Goal: Task Accomplishment & Management: Use online tool/utility

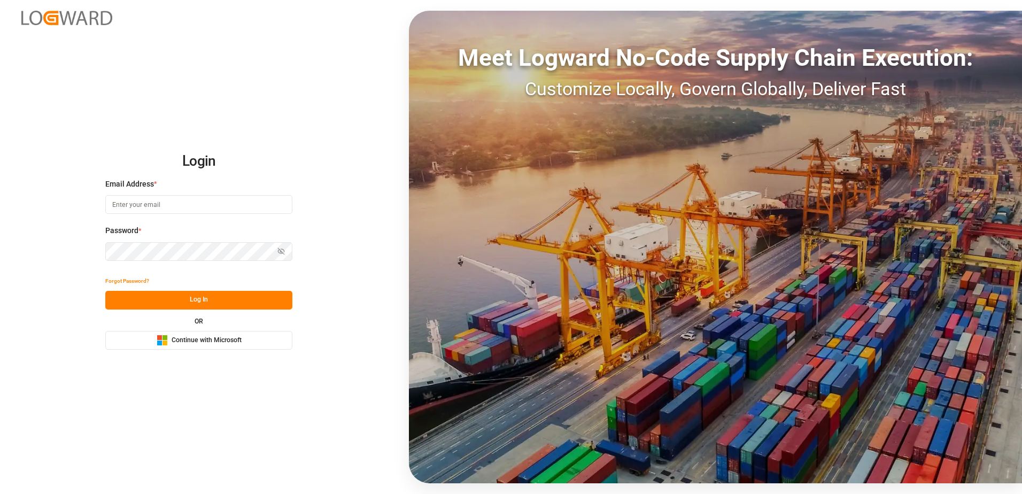
click at [259, 342] on button "Microsoft Logo Continue with Microsoft" at bounding box center [198, 340] width 187 height 19
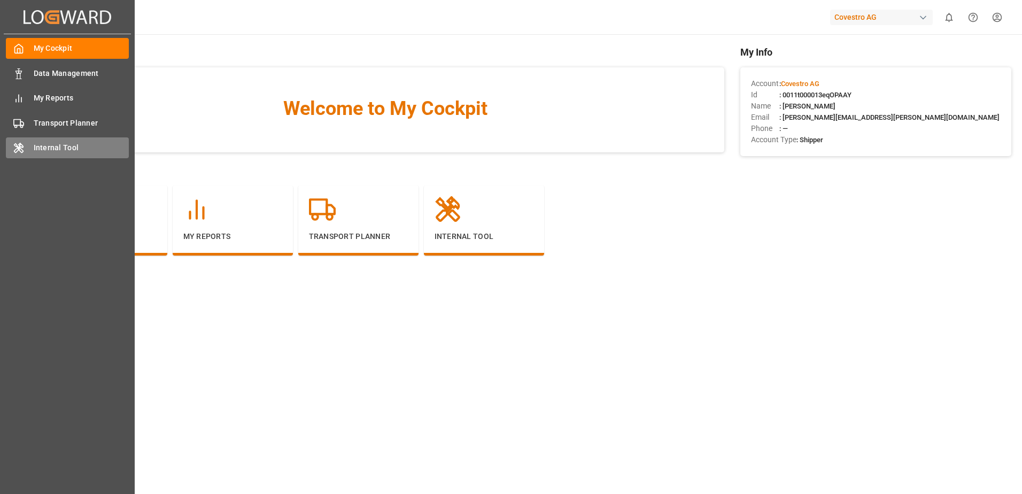
click at [28, 147] on div "Internal Tool Internal Tool" at bounding box center [67, 147] width 123 height 21
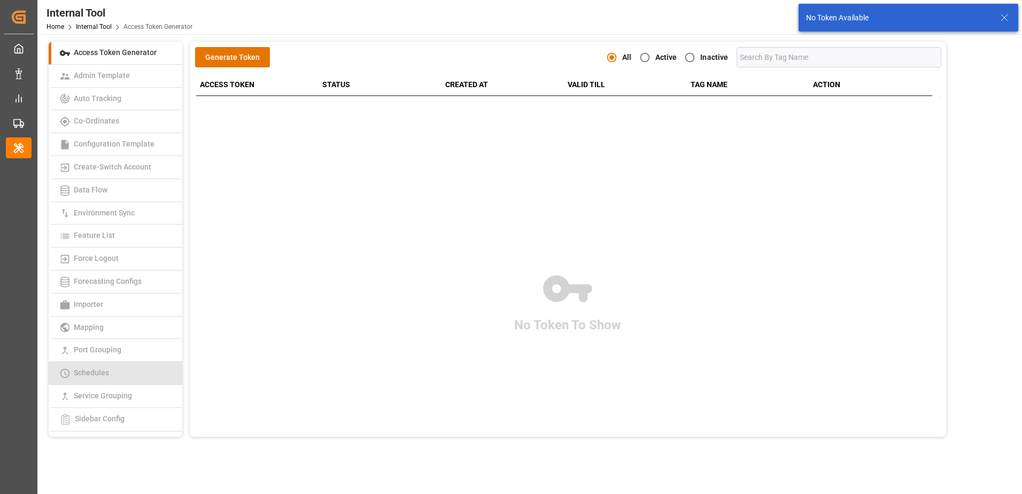
click at [84, 373] on span "Schedules" at bounding box center [92, 372] width 42 height 9
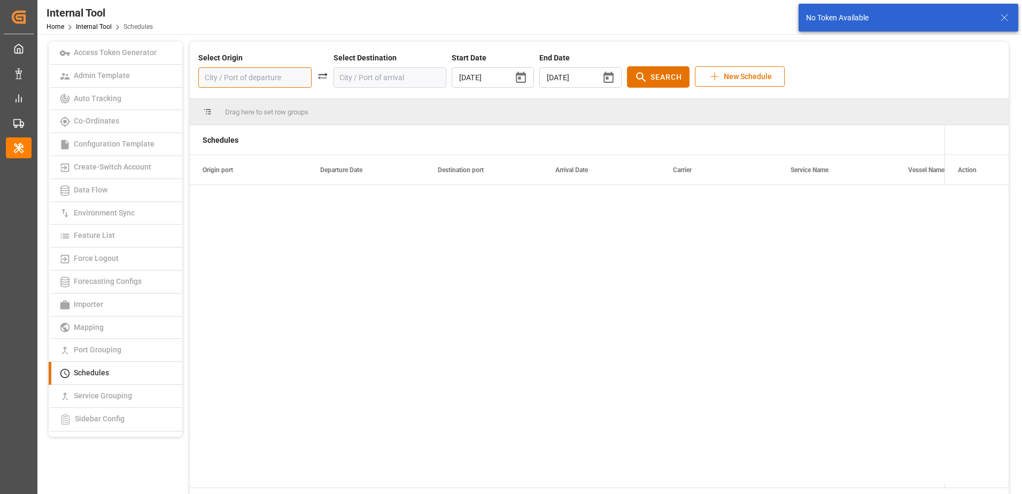
click at [234, 75] on input at bounding box center [254, 77] width 113 height 20
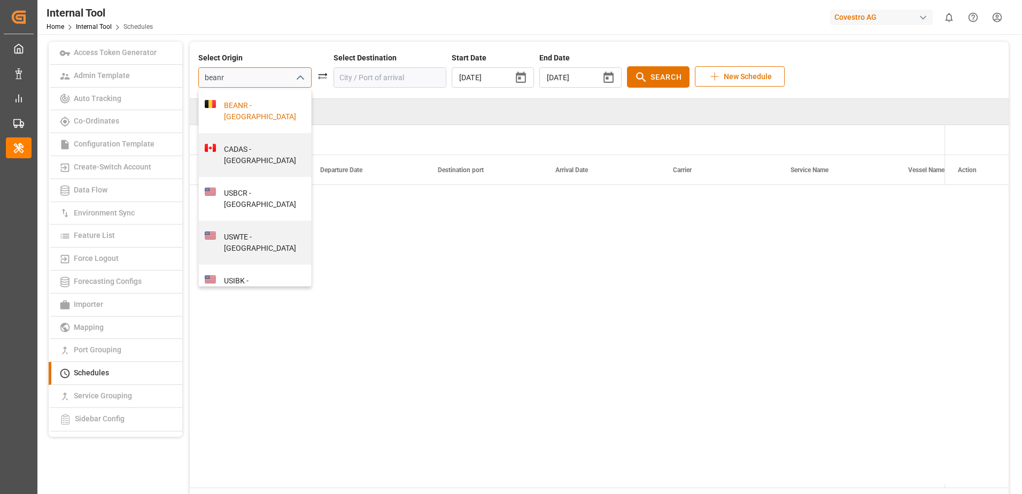
click at [236, 102] on div "BEANR - [GEOGRAPHIC_DATA]" at bounding box center [261, 111] width 90 height 22
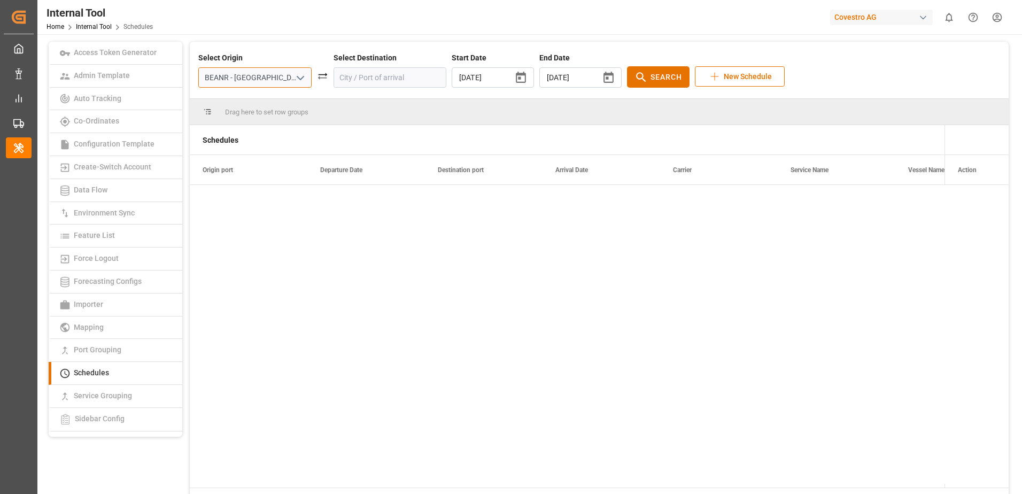
type input "BEANR - [GEOGRAPHIC_DATA]"
click at [371, 78] on input at bounding box center [390, 77] width 113 height 20
click at [379, 114] on div "VNSGN - [GEOGRAPHIC_DATA]" at bounding box center [396, 111] width 90 height 22
type input "VNSGN - [GEOGRAPHIC_DATA]"
click at [568, 73] on div "[DATE] ​" at bounding box center [581, 77] width 82 height 20
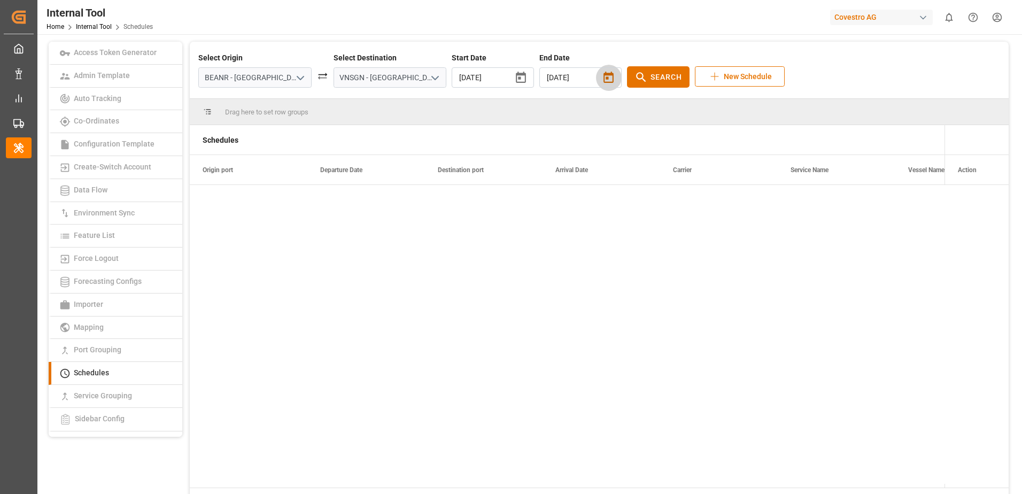
click at [604, 73] on icon "button" at bounding box center [609, 77] width 10 height 11
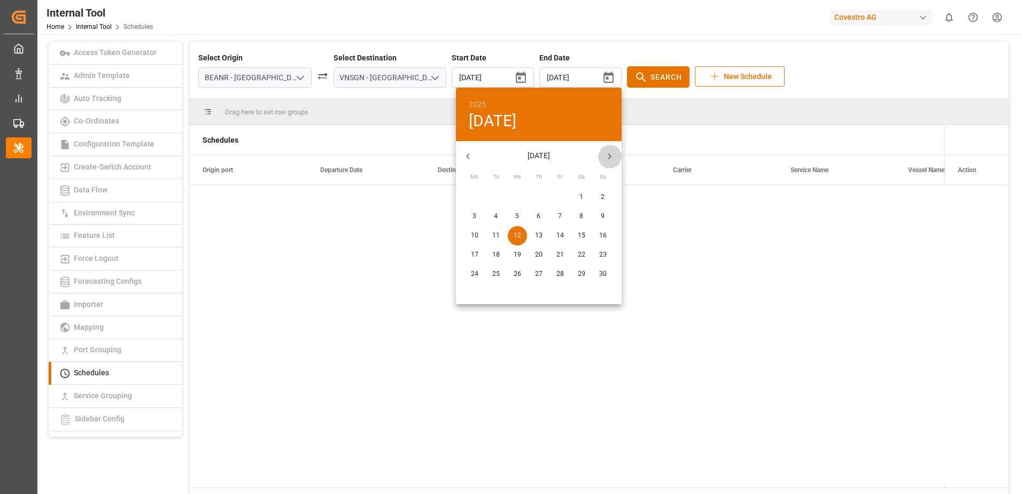
click at [608, 148] on button "button" at bounding box center [610, 156] width 24 height 24
click at [560, 252] on p "26" at bounding box center [560, 255] width 7 height 10
type input "[DATE]"
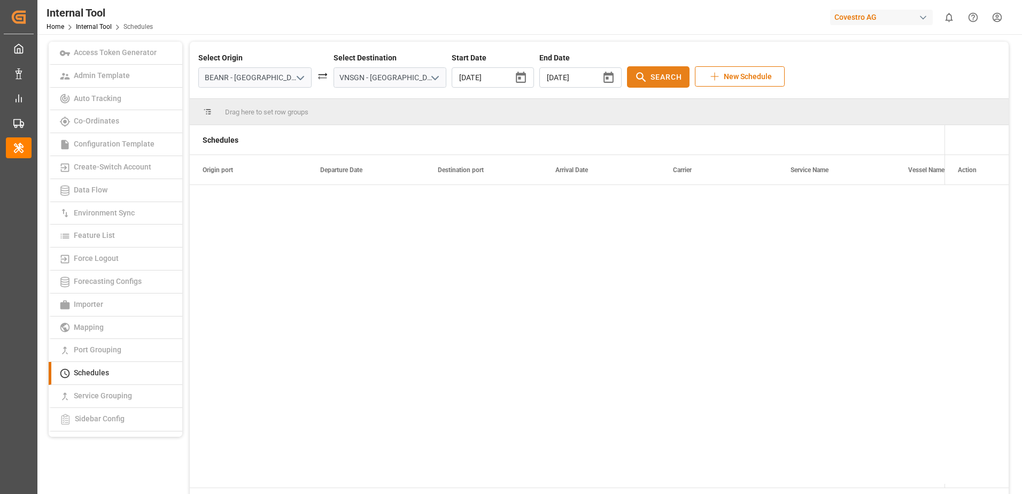
click at [651, 76] on span "Search" at bounding box center [667, 77] width 32 height 11
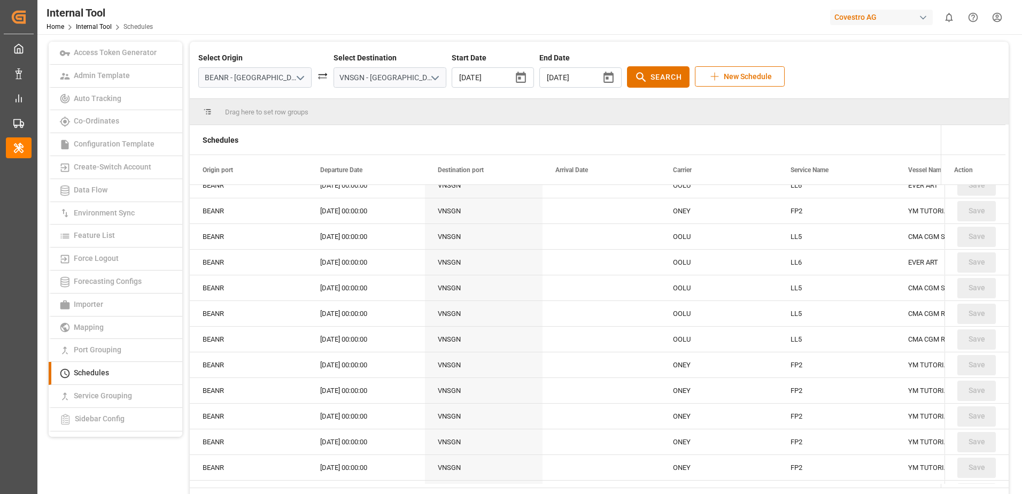
scroll to position [1390, 0]
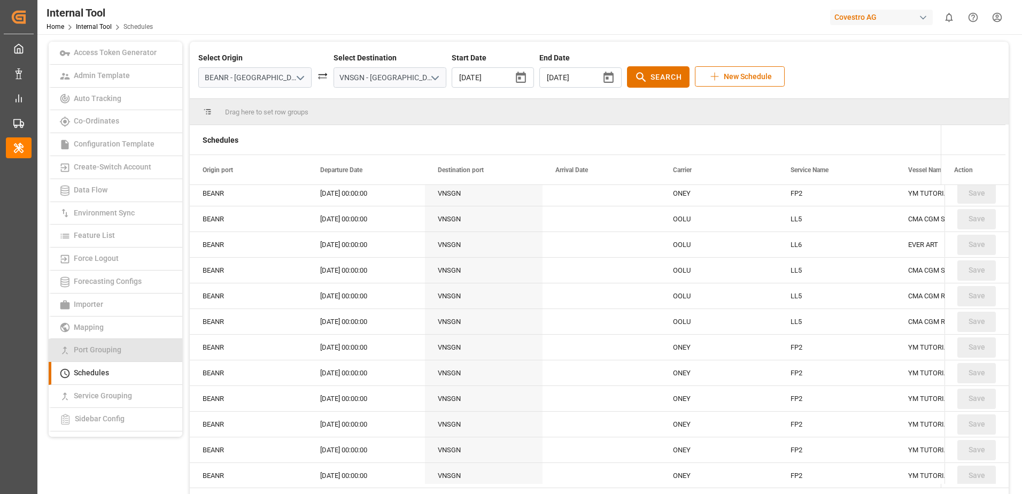
click at [99, 352] on span "Port Grouping" at bounding box center [98, 349] width 54 height 9
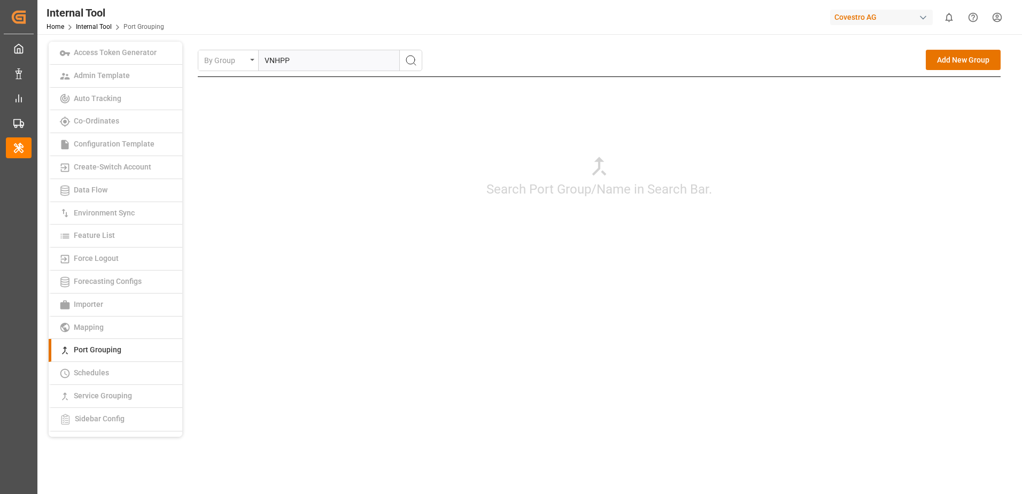
type input "VNHPP"
click at [411, 57] on icon "search button" at bounding box center [411, 60] width 13 height 13
click at [954, 89] on div "Edit" at bounding box center [956, 88] width 14 height 13
type input "VNHPP"
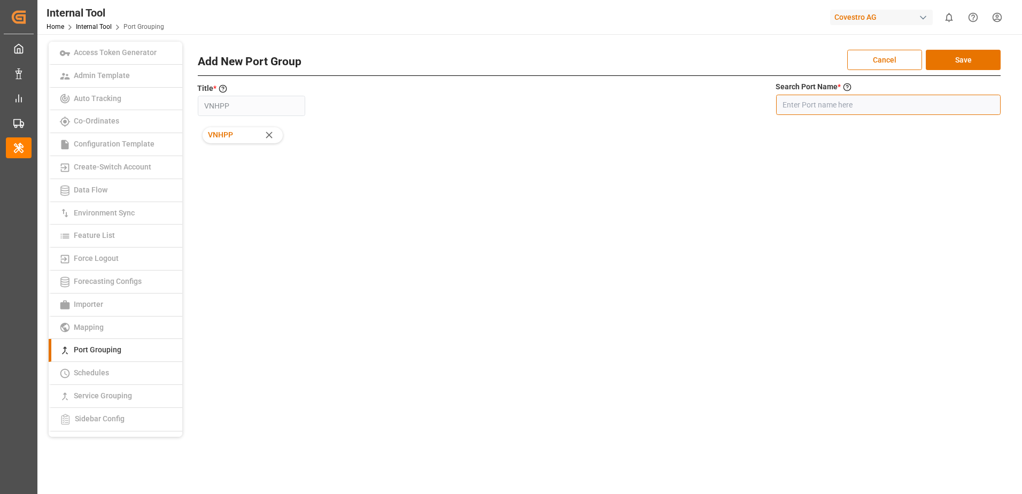
click at [789, 106] on input at bounding box center [888, 105] width 225 height 20
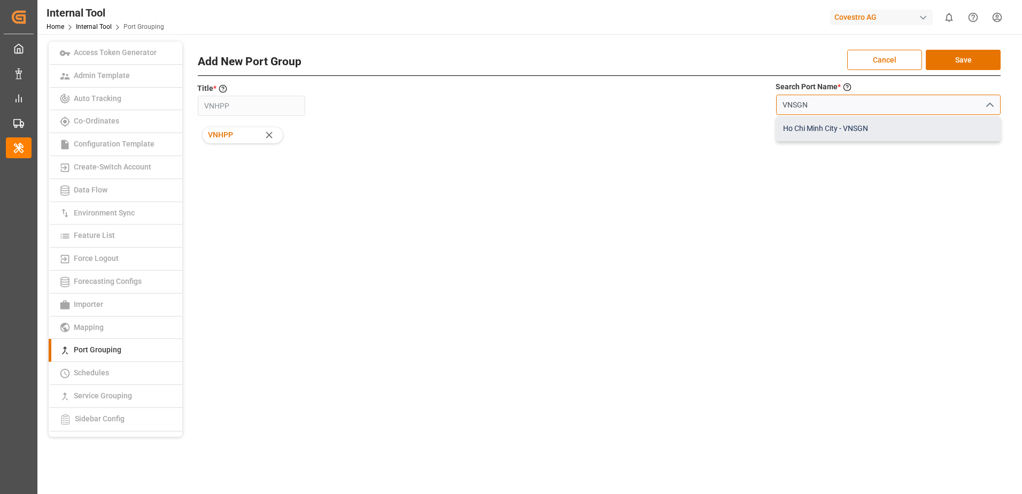
click at [854, 133] on div "Ho Chi Minh City - VNSGN" at bounding box center [889, 129] width 224 height 24
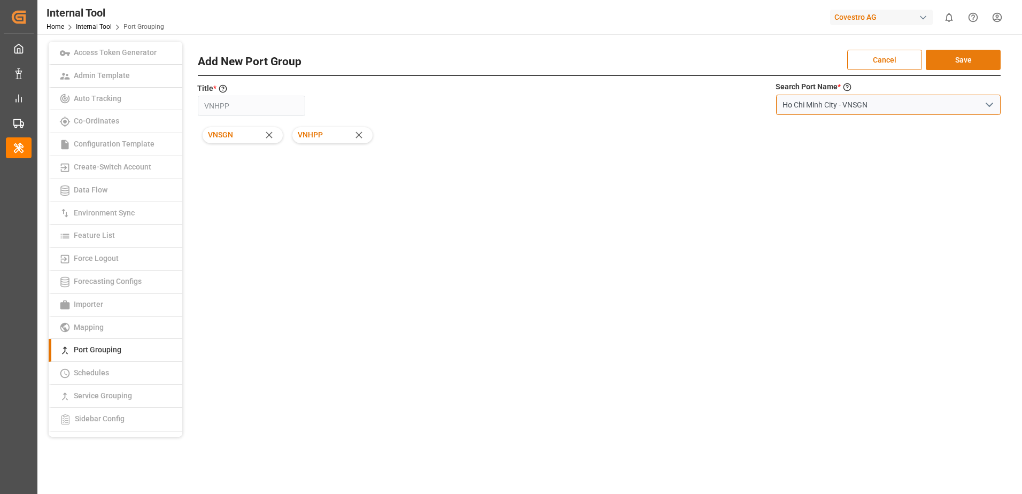
type input "Ho Chi Minh City - VNSGN"
click at [952, 61] on button "Save" at bounding box center [963, 60] width 75 height 20
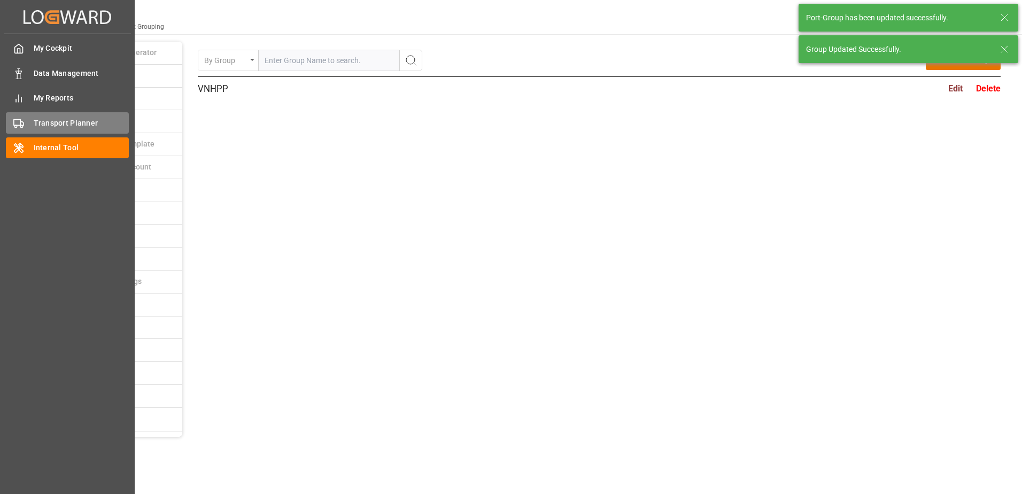
click at [17, 124] on icon at bounding box center [18, 123] width 11 height 11
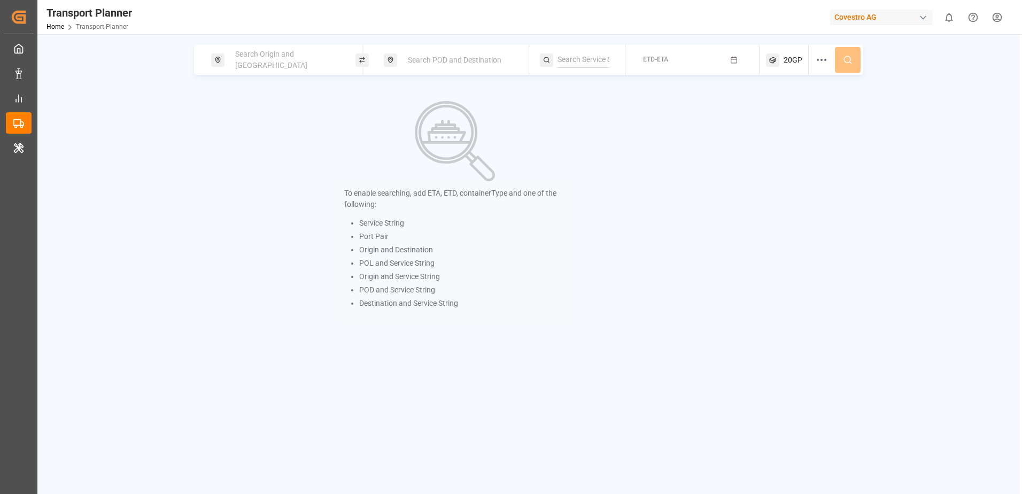
click at [292, 46] on div "Search Origin and [GEOGRAPHIC_DATA]" at bounding box center [283, 60] width 144 height 30
click at [288, 55] on div "Search Origin and [GEOGRAPHIC_DATA]" at bounding box center [287, 59] width 116 height 31
click at [267, 137] on input at bounding box center [277, 145] width 107 height 16
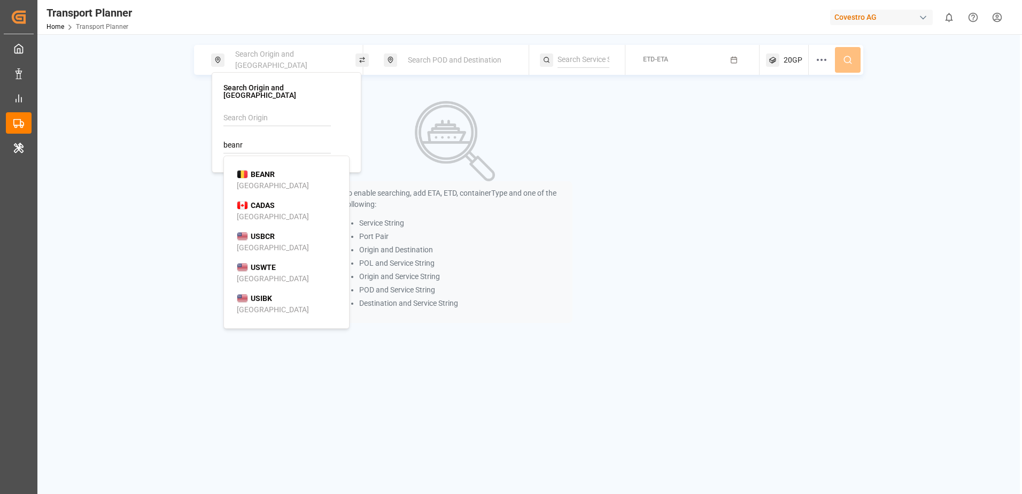
click at [270, 175] on div "BEANR [GEOGRAPHIC_DATA]" at bounding box center [289, 180] width 104 height 22
type input "BEANR"
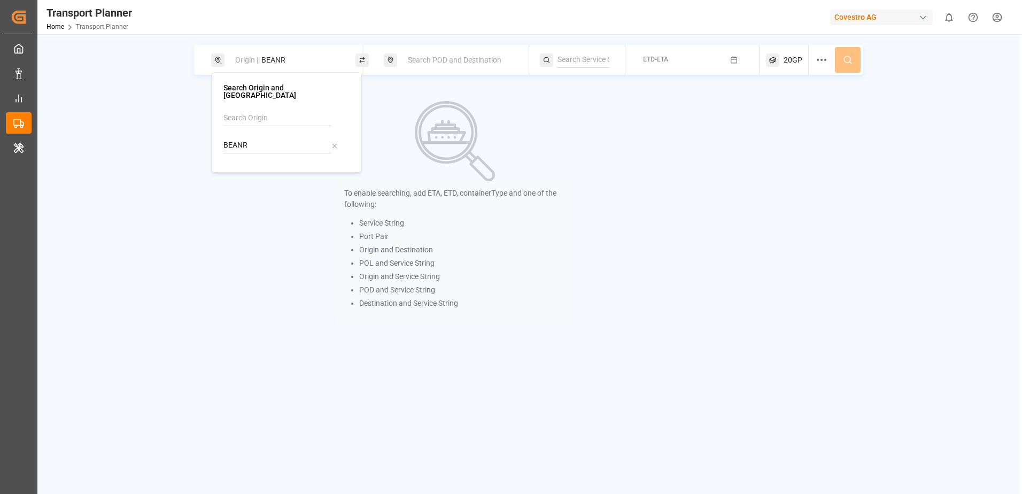
click at [433, 59] on span "Search POD and Destination" at bounding box center [455, 60] width 94 height 9
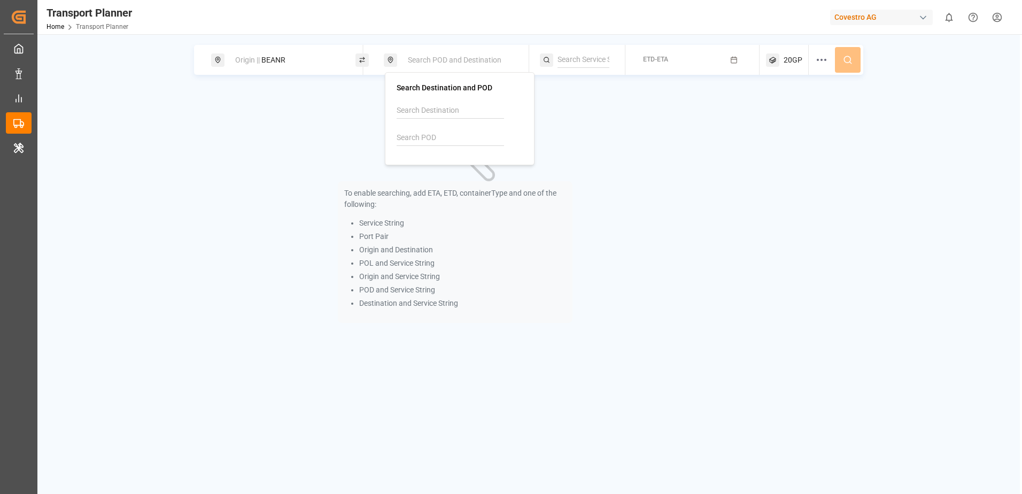
click at [415, 139] on input at bounding box center [450, 138] width 107 height 16
click at [446, 178] on div "[PERSON_NAME] [PERSON_NAME] Port" at bounding box center [462, 184] width 104 height 22
type input "VNHPP"
click at [681, 61] on button "ETD-ETA" at bounding box center [692, 60] width 121 height 21
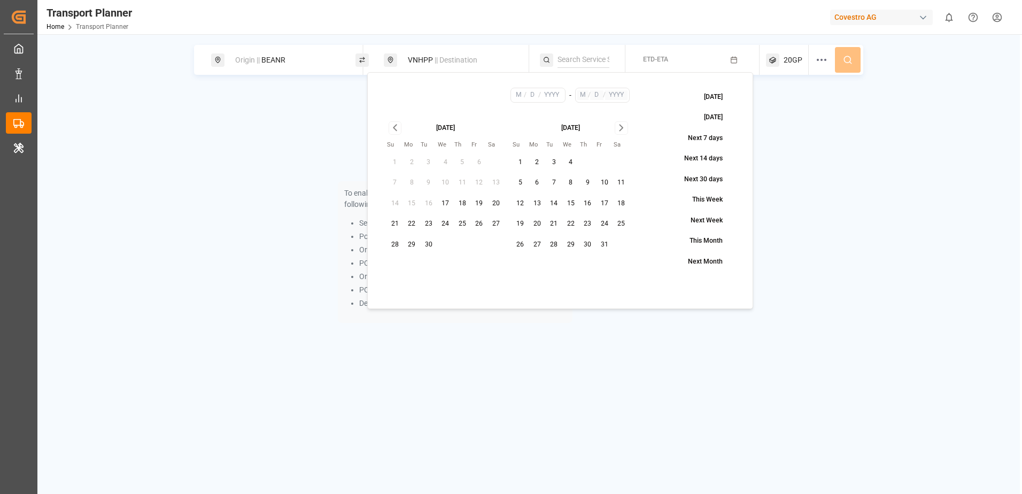
click at [464, 204] on button "18" at bounding box center [462, 203] width 17 height 17
type input "9"
type input "18"
type input "2025"
click at [622, 127] on icon "Go to next month" at bounding box center [621, 128] width 3 height 6
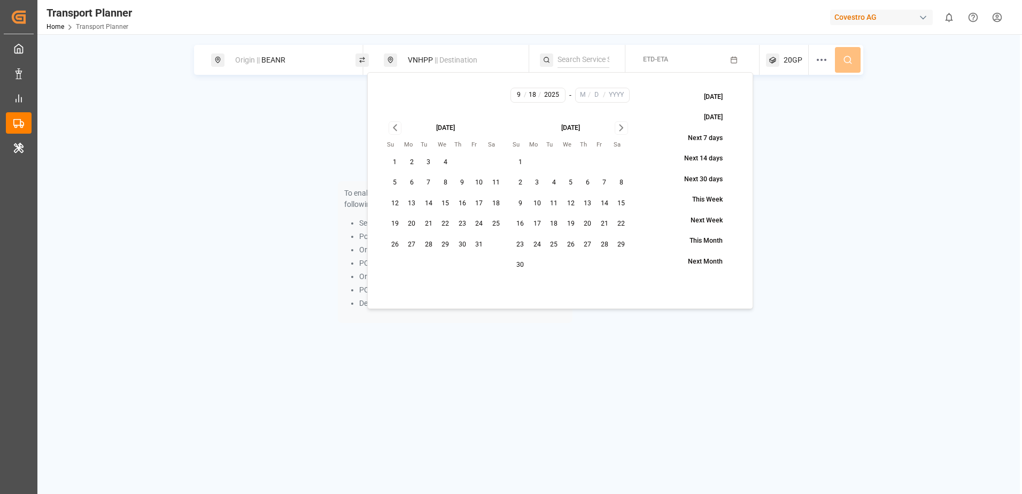
click at [622, 127] on icon "Go to next month" at bounding box center [621, 128] width 3 height 6
click at [600, 201] on button "19" at bounding box center [604, 203] width 17 height 17
type input "12"
type input "19"
type input "2025"
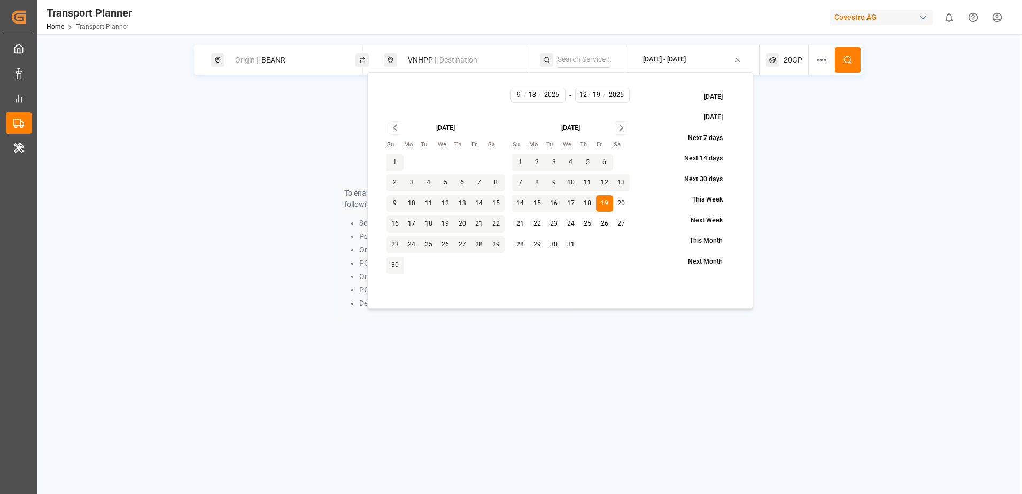
click at [809, 183] on div "To enable searching, add ETA, ETD, containerType and one of the following: Serv…" at bounding box center [528, 211] width 669 height 247
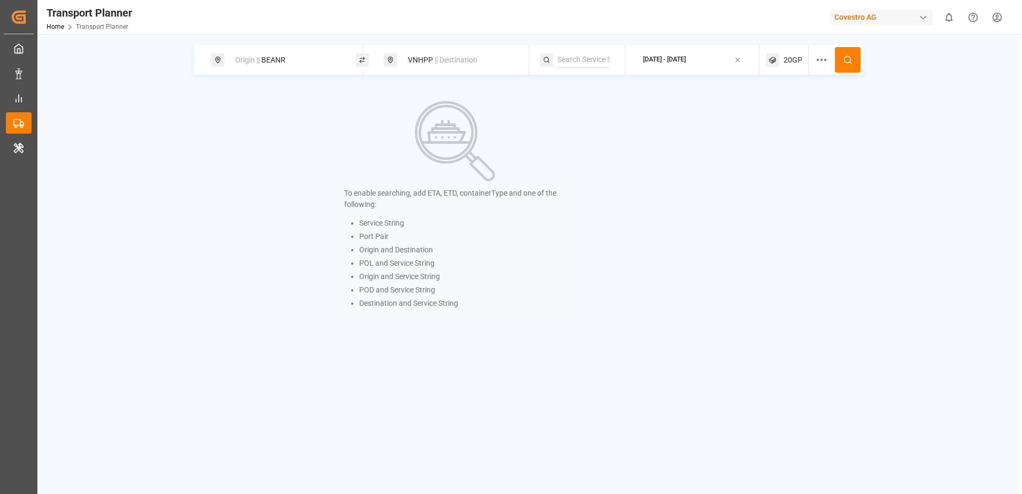
click at [843, 61] on icon at bounding box center [848, 60] width 10 height 10
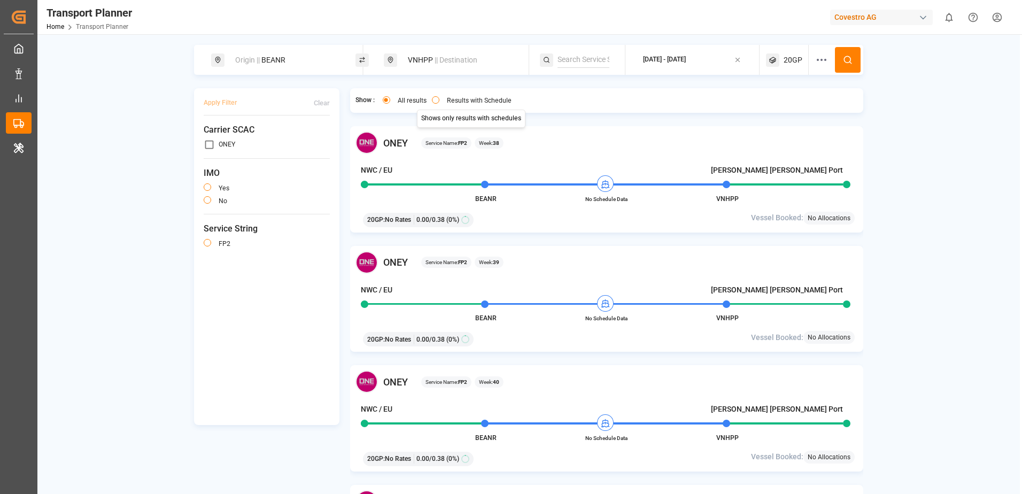
click at [435, 97] on button "Results with Schedule" at bounding box center [435, 99] width 7 height 7
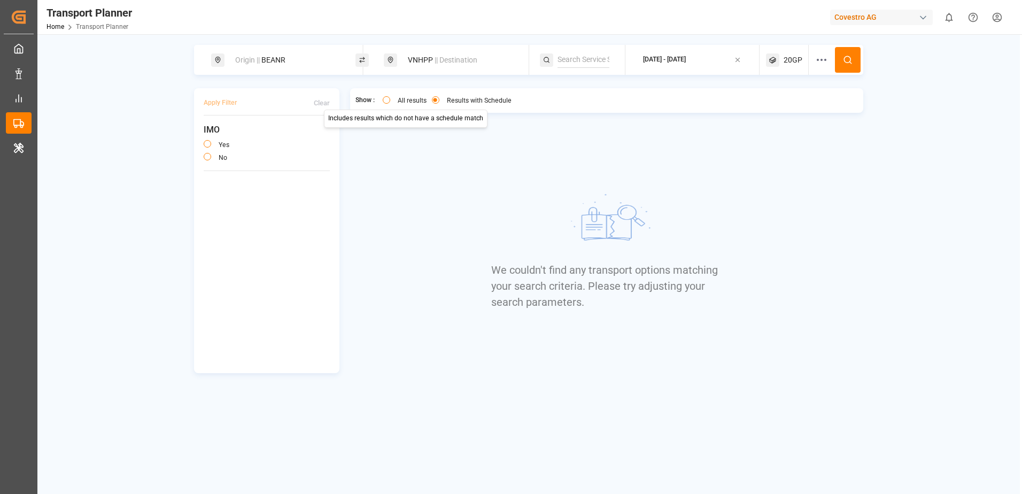
click at [386, 100] on button "All results" at bounding box center [386, 99] width 7 height 7
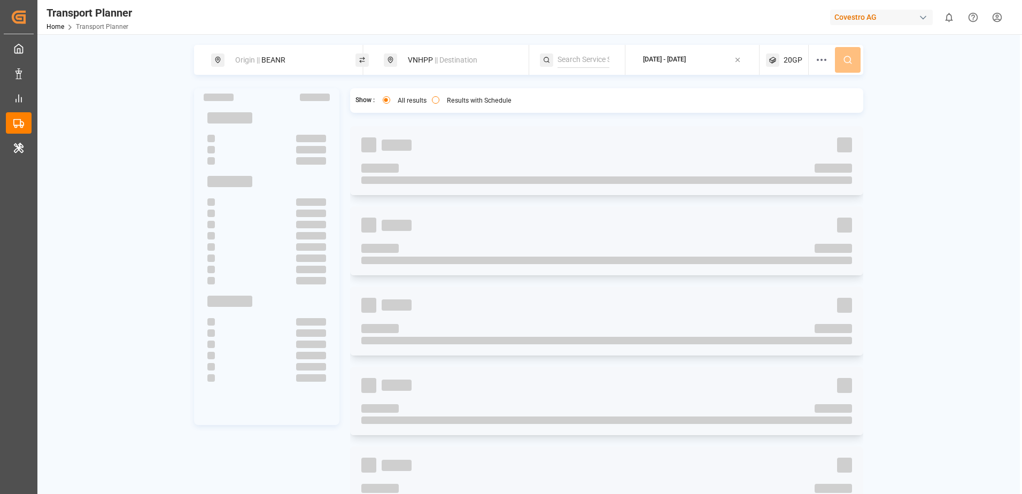
click at [888, 138] on div "Origin || BEANR VNHPP || Destination [DATE] - [DATE] 20GP Show : All results Re…" at bounding box center [528, 283] width 983 height 476
click at [435, 102] on button "Results with Schedule" at bounding box center [435, 99] width 7 height 7
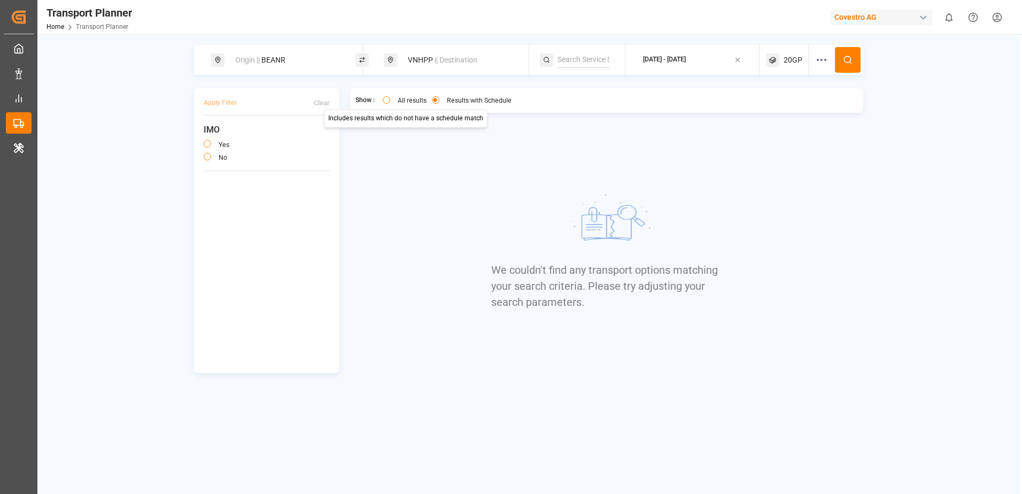
click at [390, 99] on button "All results" at bounding box center [386, 99] width 7 height 7
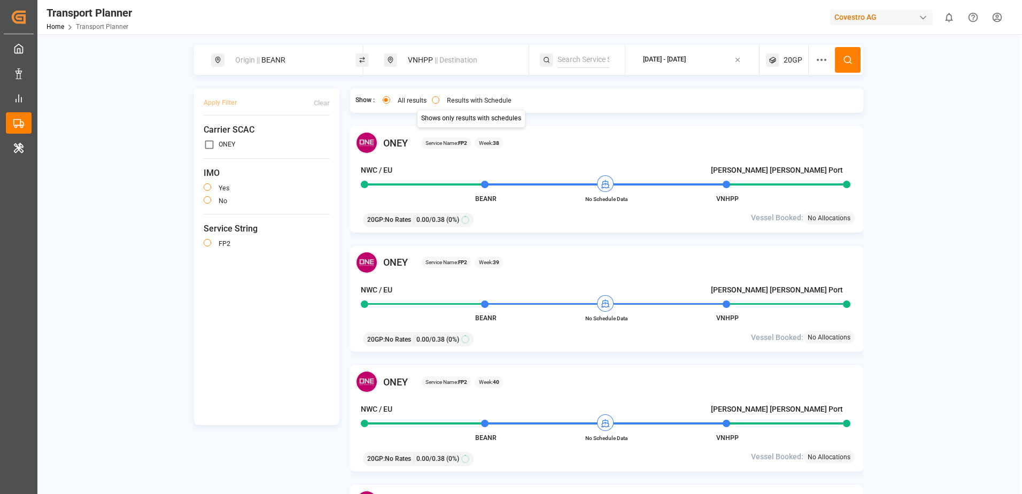
click at [435, 101] on button "Results with Schedule" at bounding box center [435, 99] width 7 height 7
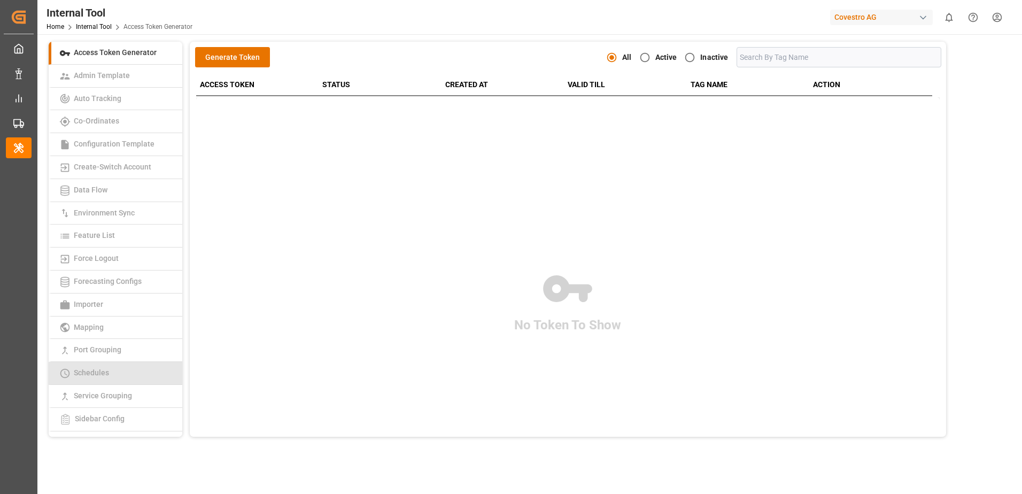
click at [107, 370] on span "Schedules" at bounding box center [92, 372] width 42 height 9
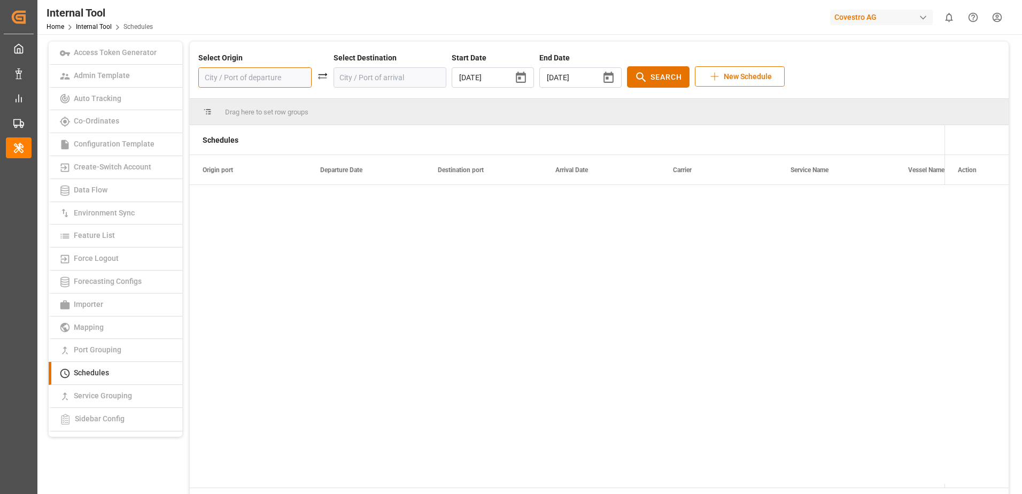
click at [269, 81] on input at bounding box center [254, 77] width 113 height 20
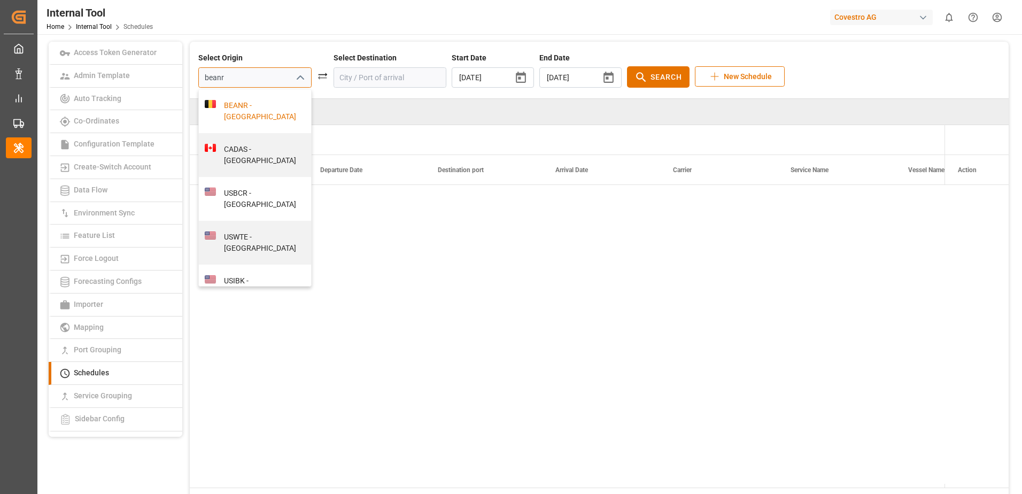
click at [260, 108] on div "BEANR - [GEOGRAPHIC_DATA]" at bounding box center [261, 111] width 90 height 22
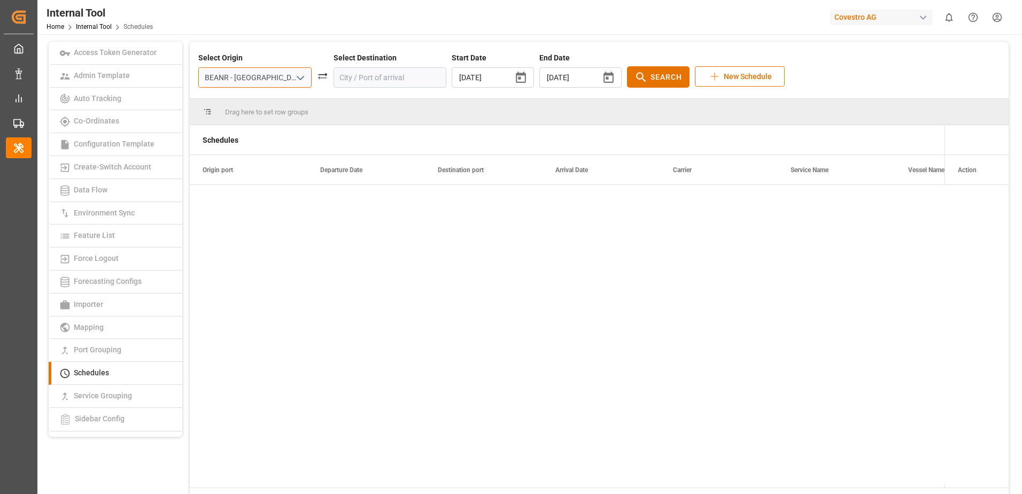
type input "BEANR - [GEOGRAPHIC_DATA]"
click at [362, 75] on input at bounding box center [390, 77] width 113 height 20
click at [384, 106] on div "VNSGN - [GEOGRAPHIC_DATA]" at bounding box center [396, 111] width 90 height 22
type input "VNSGN - [GEOGRAPHIC_DATA]"
click at [635, 82] on icon at bounding box center [641, 77] width 13 height 13
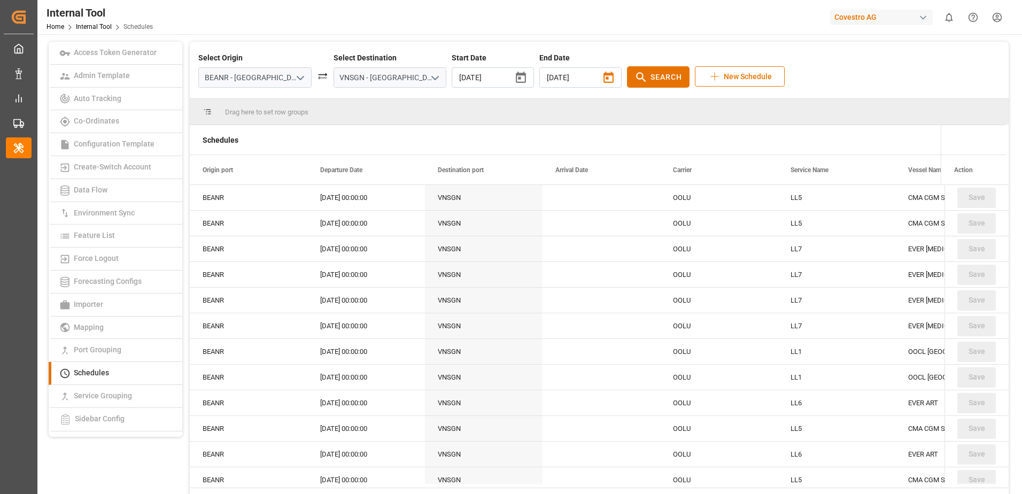
click at [602, 79] on icon "button" at bounding box center [608, 77] width 13 height 13
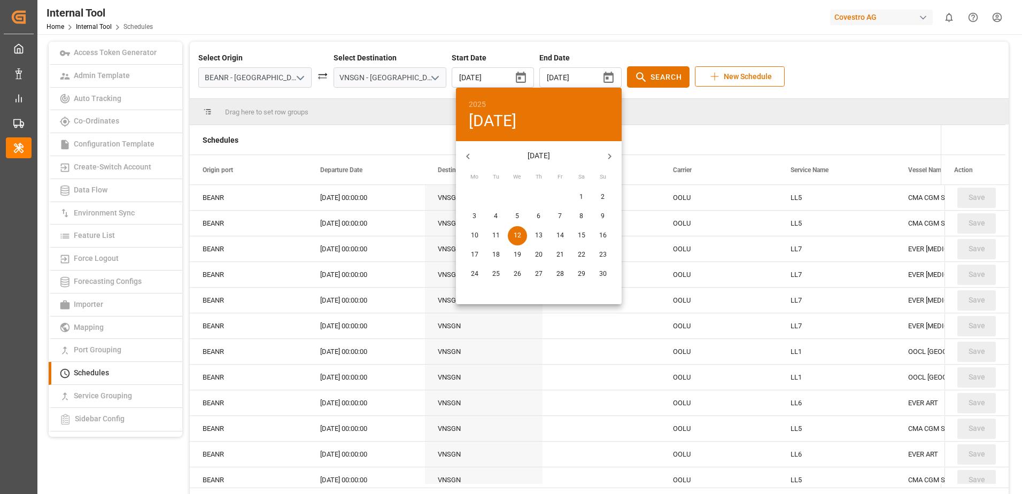
click at [612, 156] on icon "button" at bounding box center [609, 156] width 11 height 11
click at [579, 238] on p "20" at bounding box center [581, 236] width 7 height 10
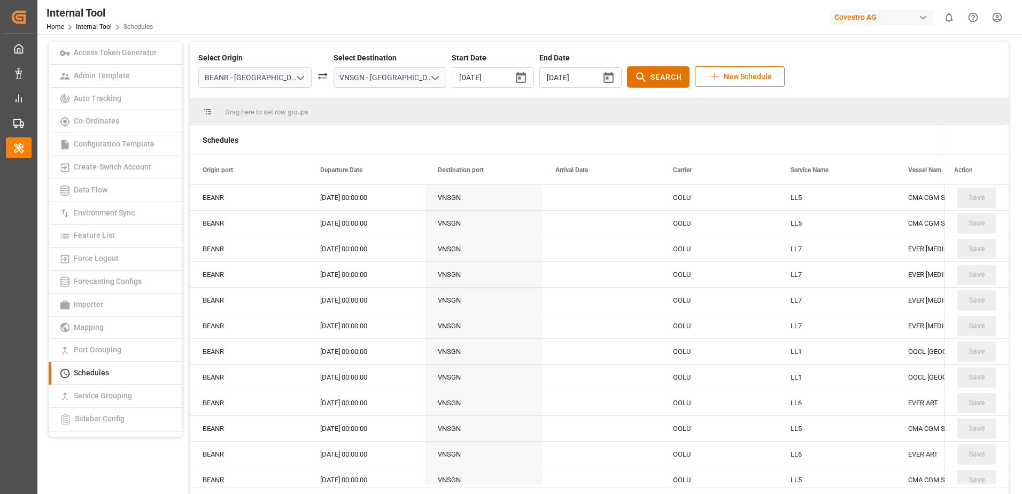
type input "2025/12/20"
click at [651, 72] on span "Search" at bounding box center [667, 77] width 32 height 11
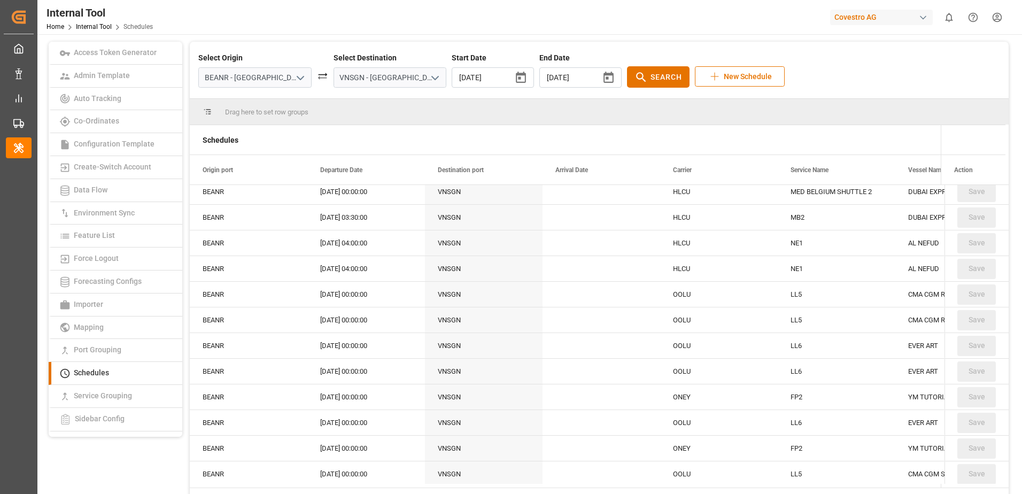
scroll to position [1176, 0]
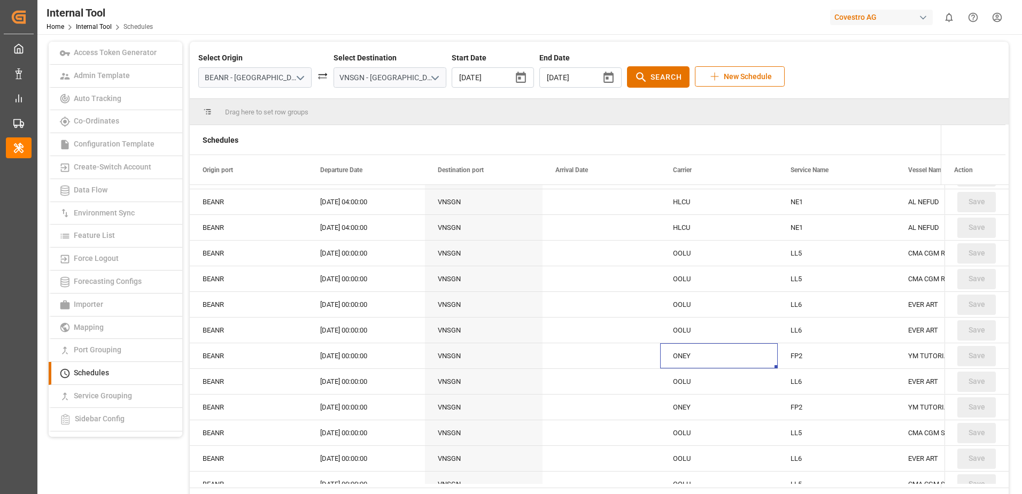
click at [697, 354] on div "ONEY" at bounding box center [719, 355] width 118 height 25
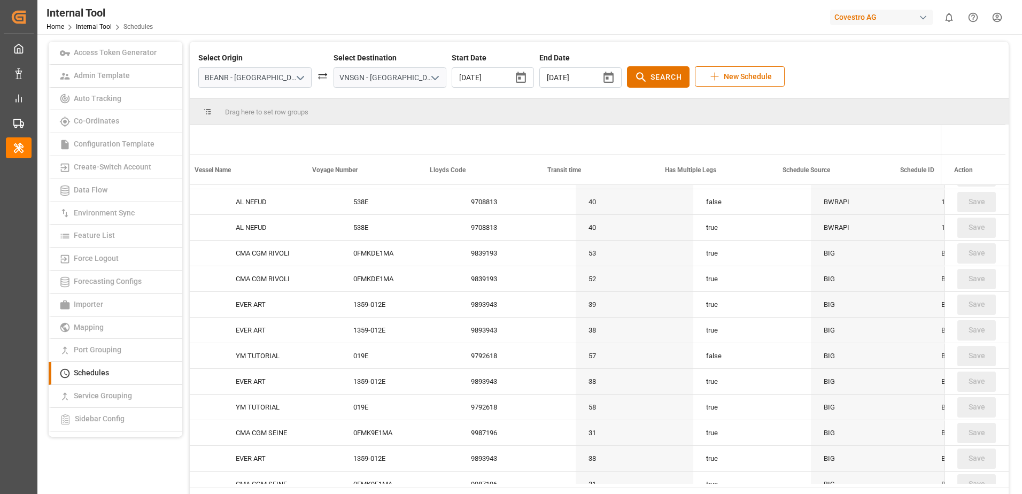
scroll to position [0, 732]
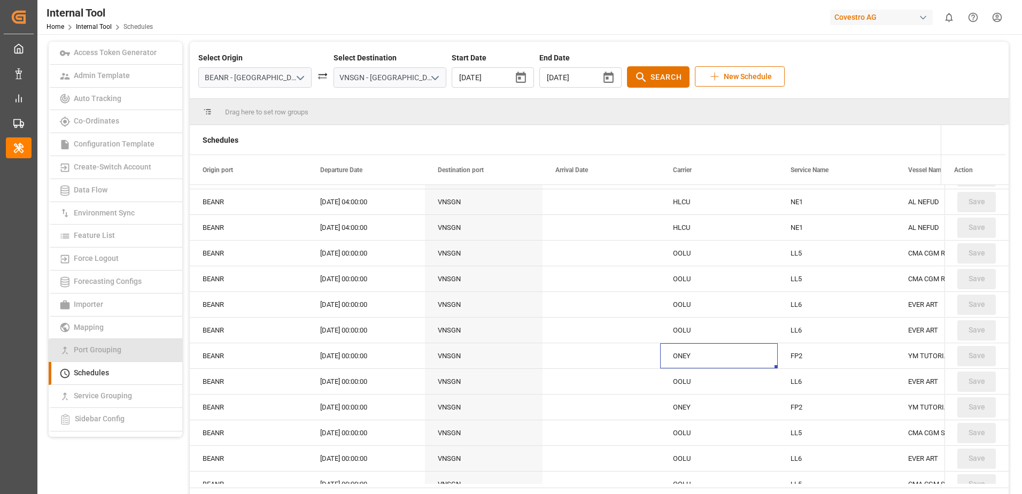
click at [116, 344] on link "Port Grouping" at bounding box center [116, 350] width 134 height 23
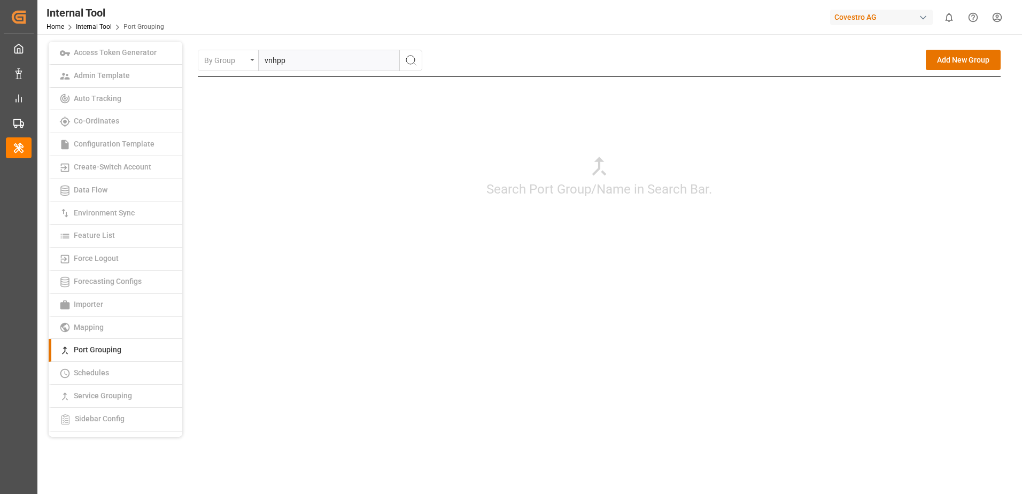
type input "vnhpp"
click at [409, 63] on icon "search button" at bounding box center [411, 60] width 13 height 13
click at [954, 87] on div "Edit" at bounding box center [956, 88] width 14 height 13
type input "vnhpp"
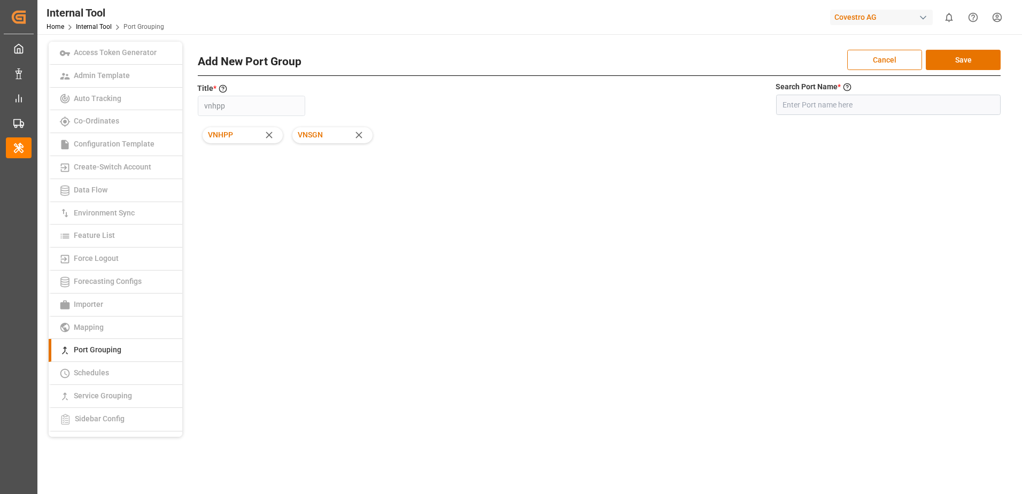
click at [806, 227] on div "By Group Add New Group vnhpp Edit Delete Add New Port Group Cancel Save Title *…" at bounding box center [599, 173] width 803 height 247
click at [92, 372] on span "Schedules" at bounding box center [92, 372] width 42 height 9
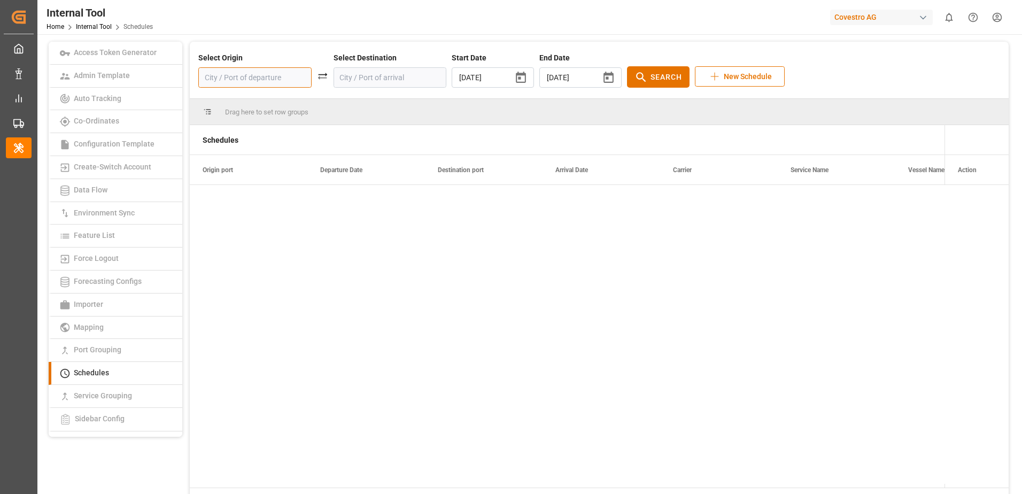
click at [263, 84] on input at bounding box center [254, 77] width 113 height 20
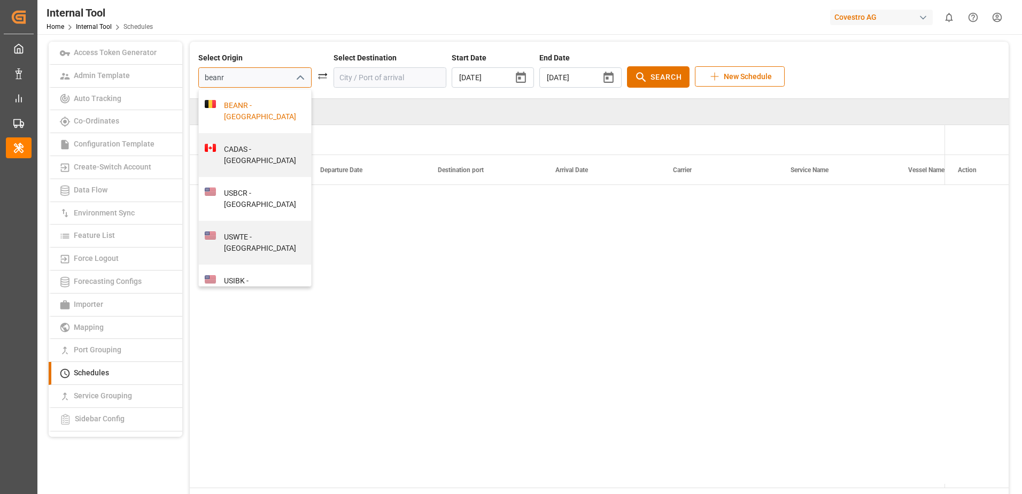
click at [251, 116] on div "BEANR - [GEOGRAPHIC_DATA]" at bounding box center [261, 111] width 90 height 22
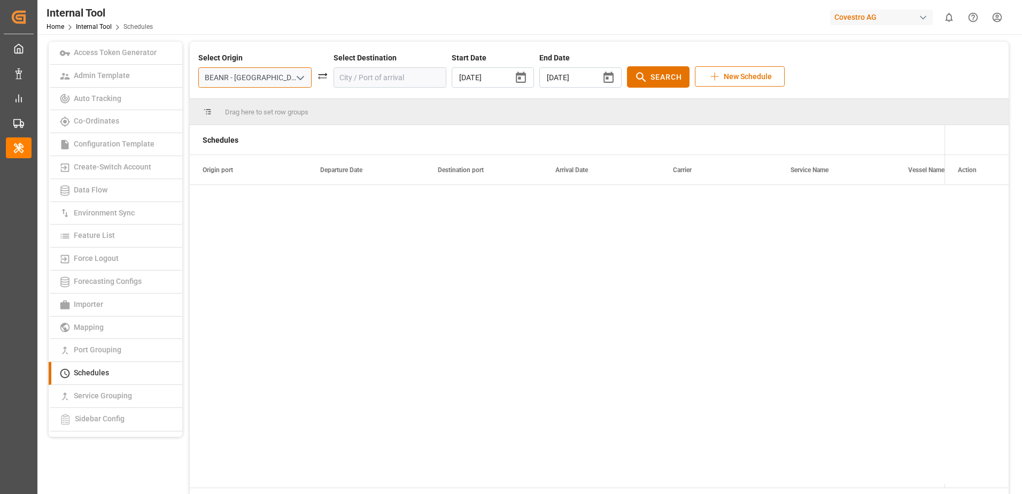
type input "BEANR - [GEOGRAPHIC_DATA]"
click at [344, 81] on input at bounding box center [390, 77] width 113 height 20
click at [386, 116] on div "VNSGN - [GEOGRAPHIC_DATA]" at bounding box center [396, 111] width 90 height 22
type input "VNSGN - [GEOGRAPHIC_DATA]"
click at [602, 79] on icon "button" at bounding box center [608, 77] width 13 height 13
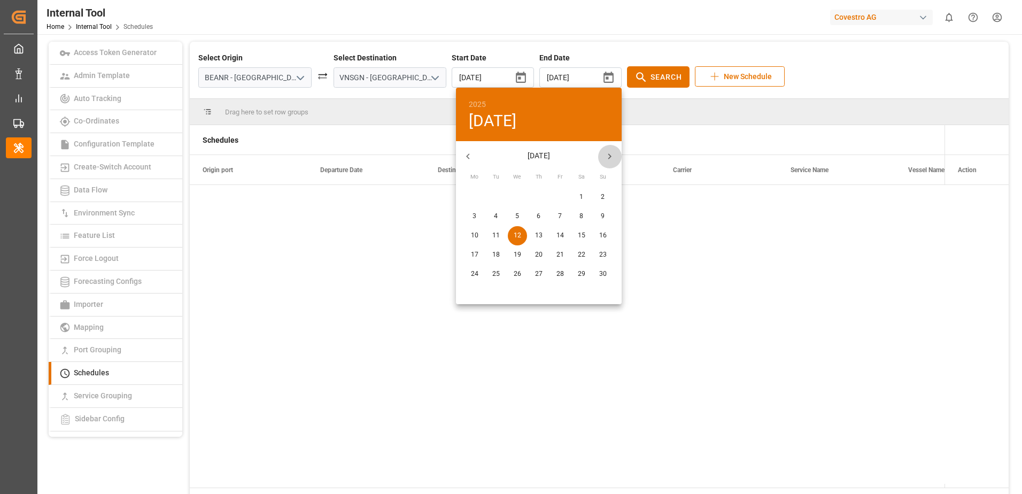
click at [610, 150] on button "button" at bounding box center [610, 156] width 24 height 24
click at [586, 235] on span "20" at bounding box center [581, 236] width 19 height 10
type input "2025/12/20"
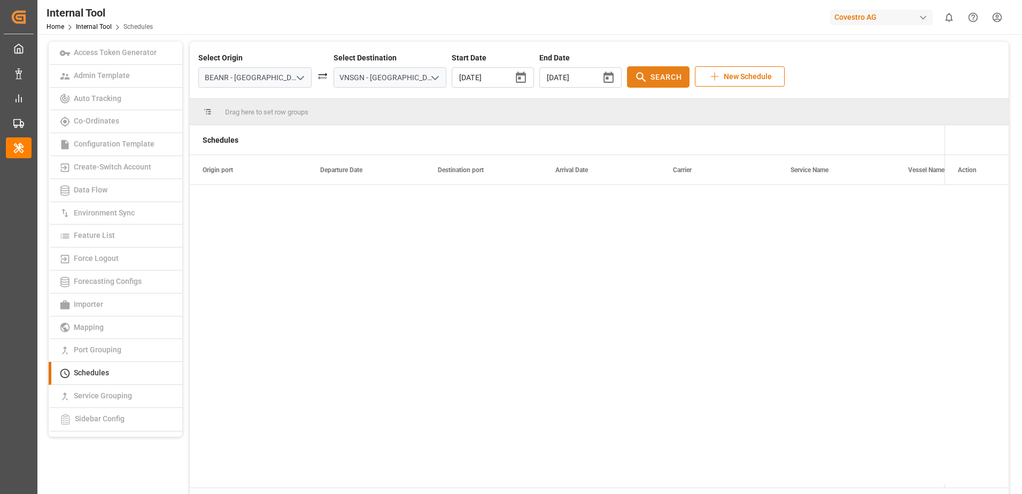
click at [651, 78] on span "Search" at bounding box center [667, 77] width 32 height 11
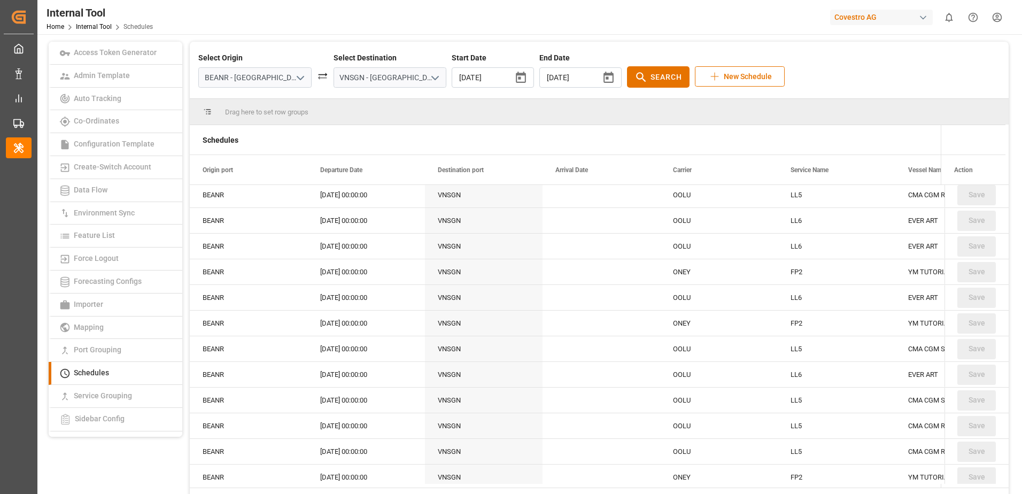
scroll to position [1283, 0]
click at [788, 297] on div "FP2" at bounding box center [837, 300] width 118 height 25
drag, startPoint x: 258, startPoint y: 296, endPoint x: 904, endPoint y: 296, distance: 645.4
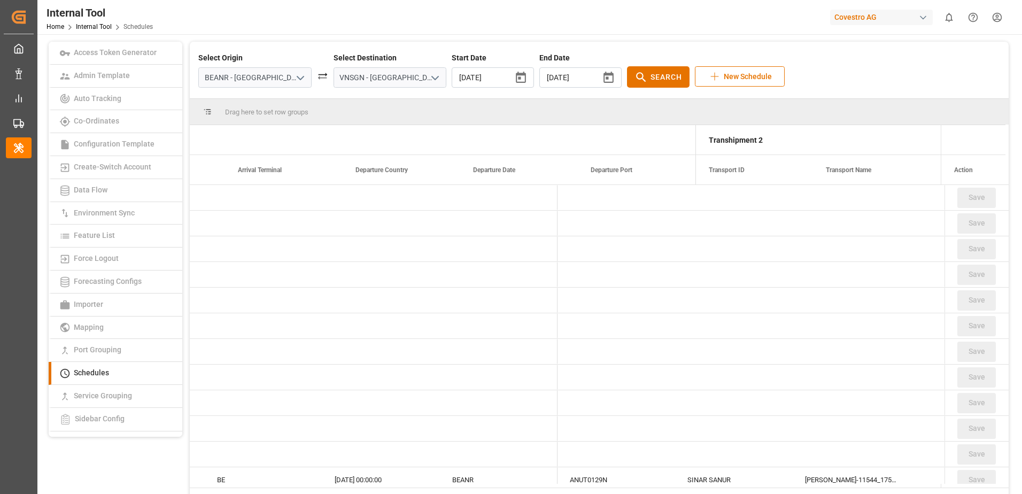
scroll to position [0, 3476]
